Goal: Check status

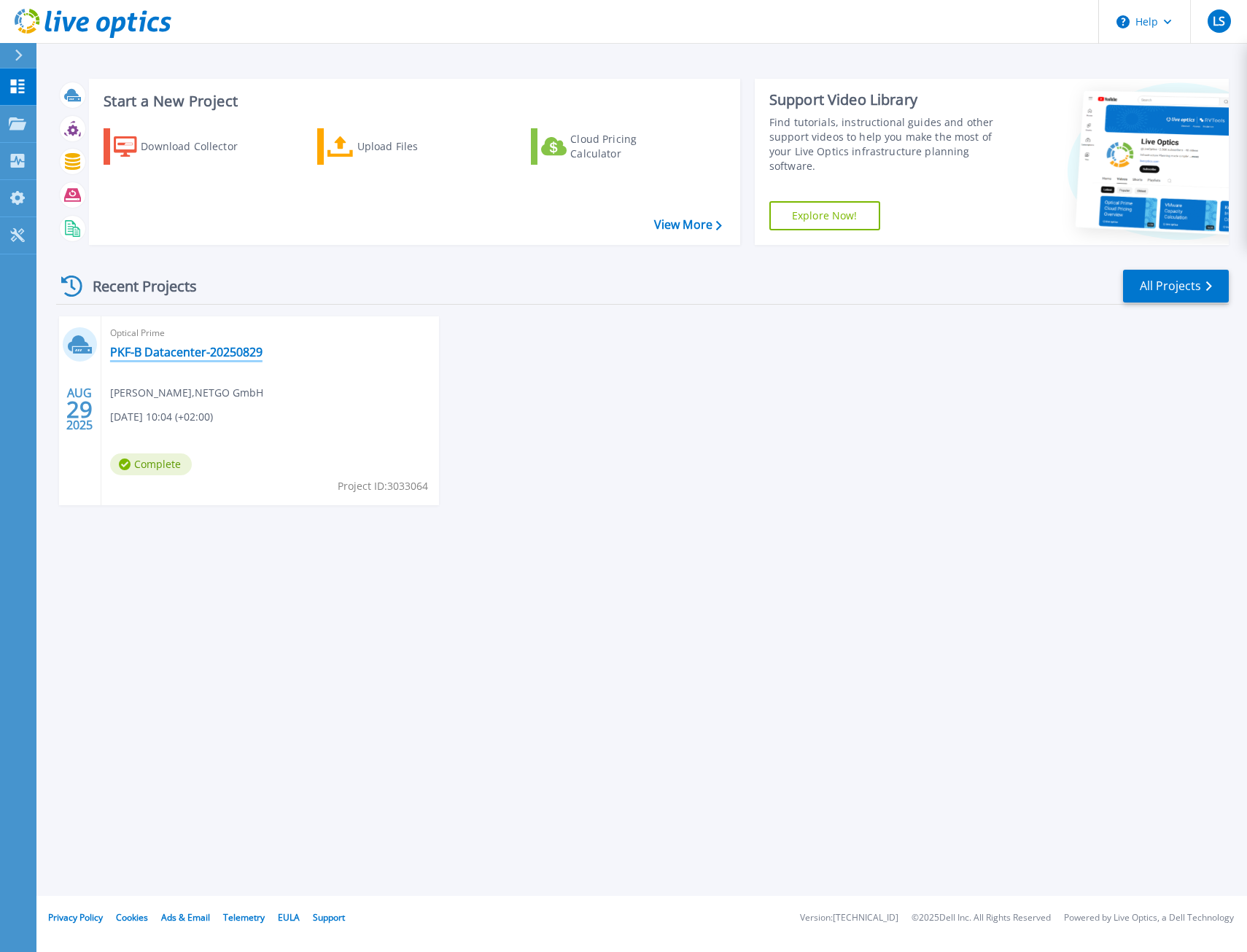
click at [150, 354] on link "PKF-B Datacenter-20250829" at bounding box center [186, 351] width 152 height 14
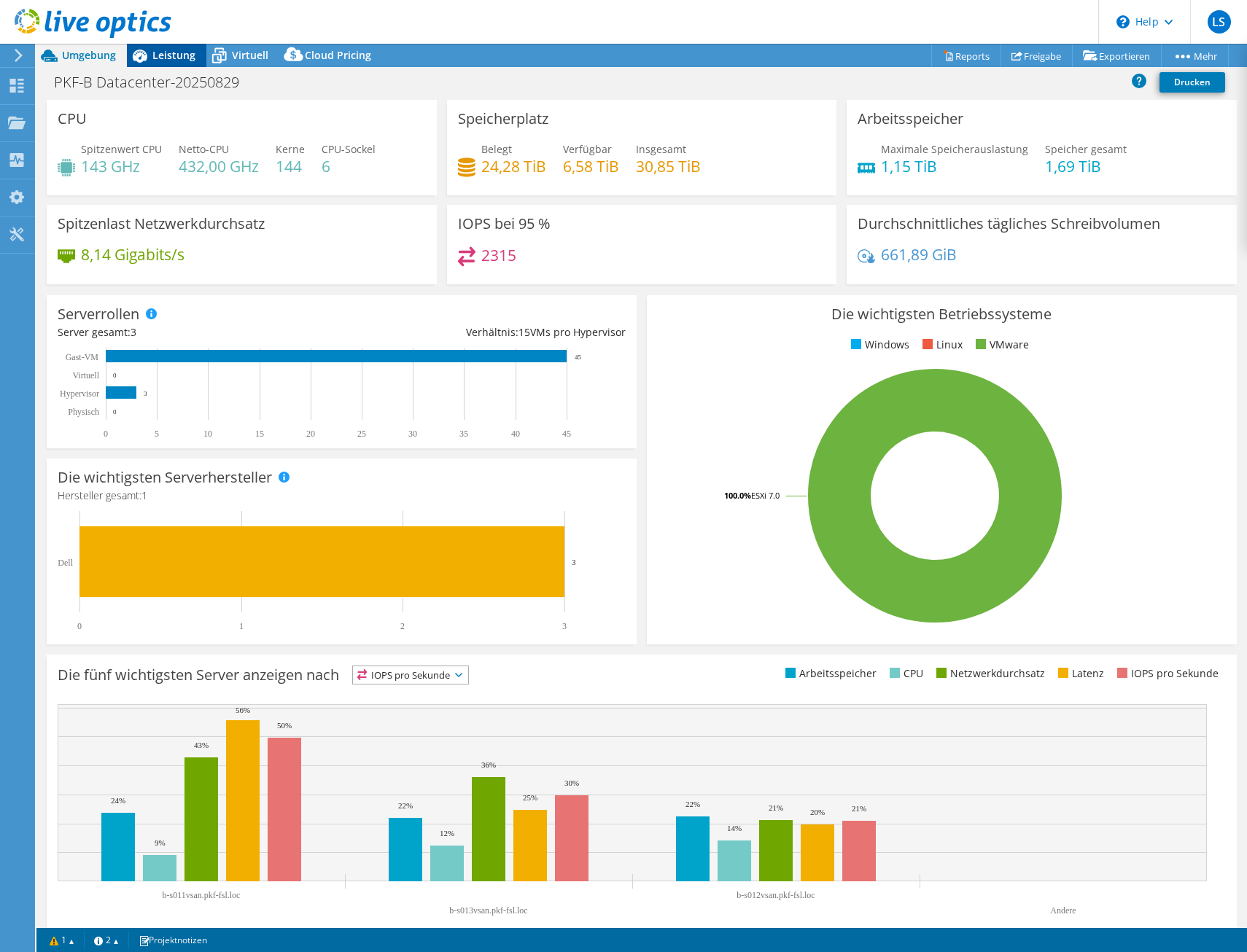
click at [167, 54] on span "Leistung" at bounding box center [173, 55] width 43 height 14
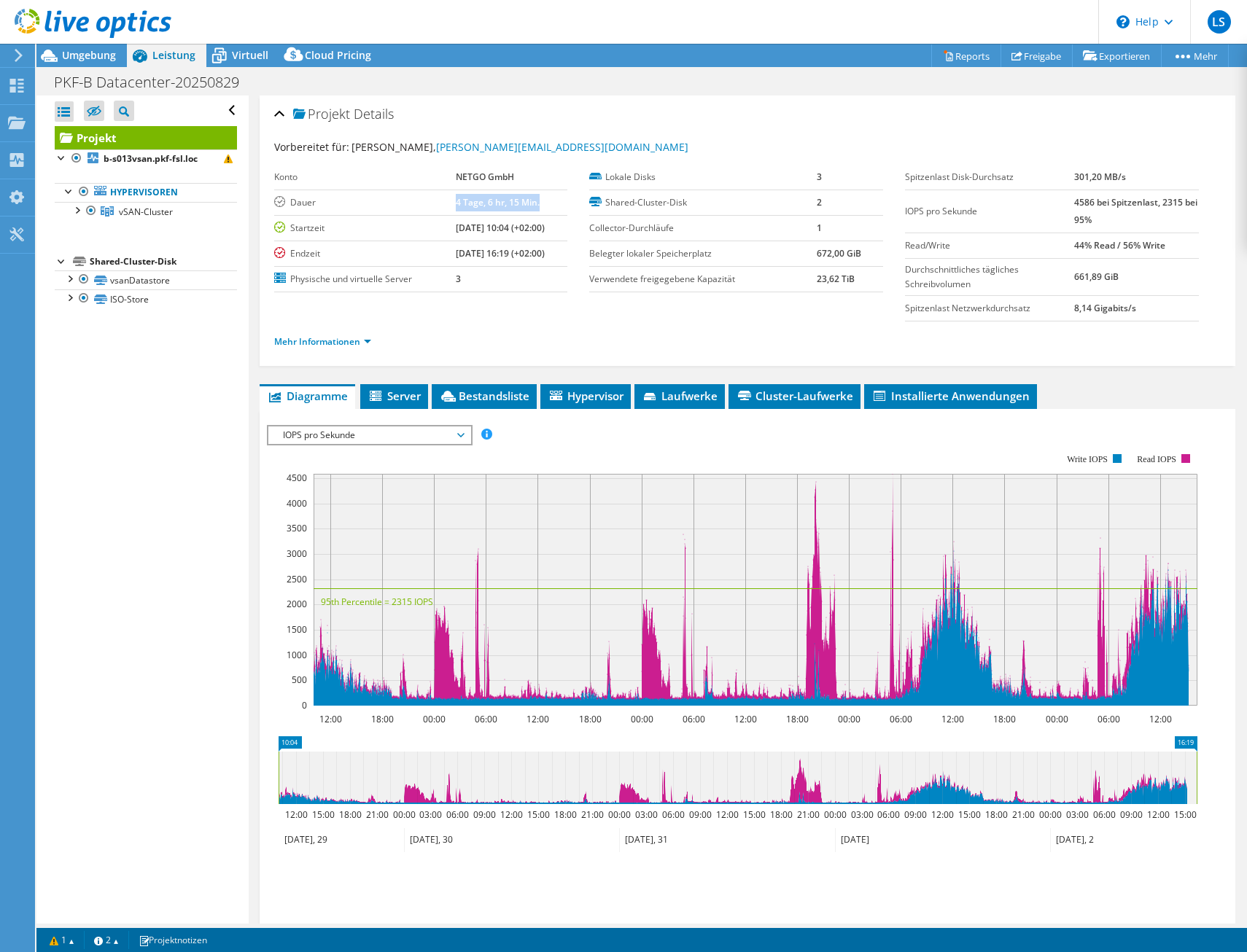
drag, startPoint x: 417, startPoint y: 200, endPoint x: 555, endPoint y: 206, distance: 138.1
click at [555, 206] on tr "[PERSON_NAME] 4 Tage, 6 hr, 15 Min." at bounding box center [422, 202] width 294 height 25
drag, startPoint x: 555, startPoint y: 206, endPoint x: 514, endPoint y: 321, distance: 122.1
click at [514, 322] on div "Mehr Informationen" at bounding box center [748, 342] width 947 height 41
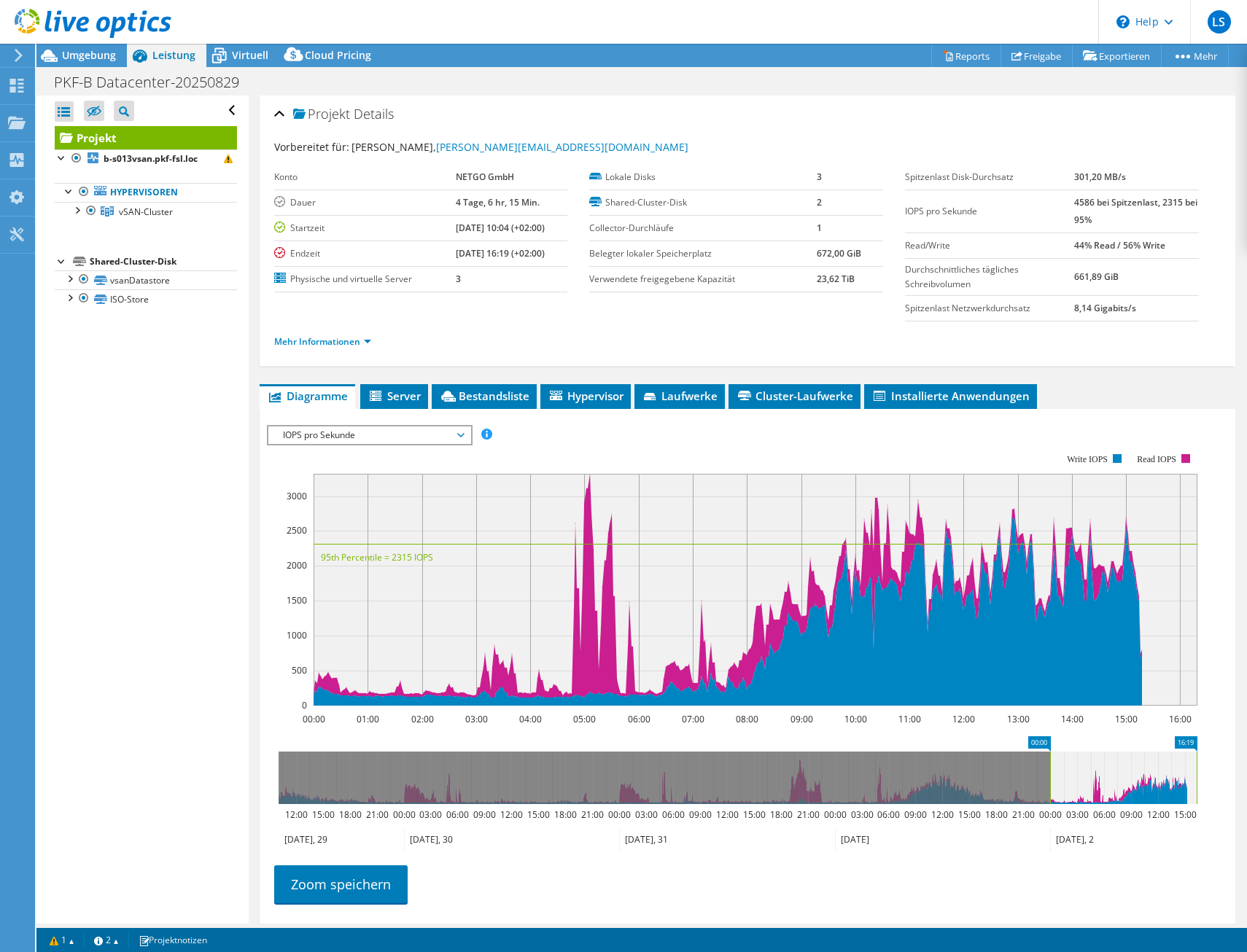
drag, startPoint x: 1065, startPoint y: 843, endPoint x: 1084, endPoint y: 840, distance: 19.2
click at [1084, 840] on icon at bounding box center [1118, 840] width 136 height 24
click at [1058, 871] on ul "Zoom speichern" at bounding box center [744, 882] width 955 height 41
click at [449, 338] on ul "Mehr Informationen" at bounding box center [748, 340] width 947 height 19
